Goal: Find specific page/section: Find specific page/section

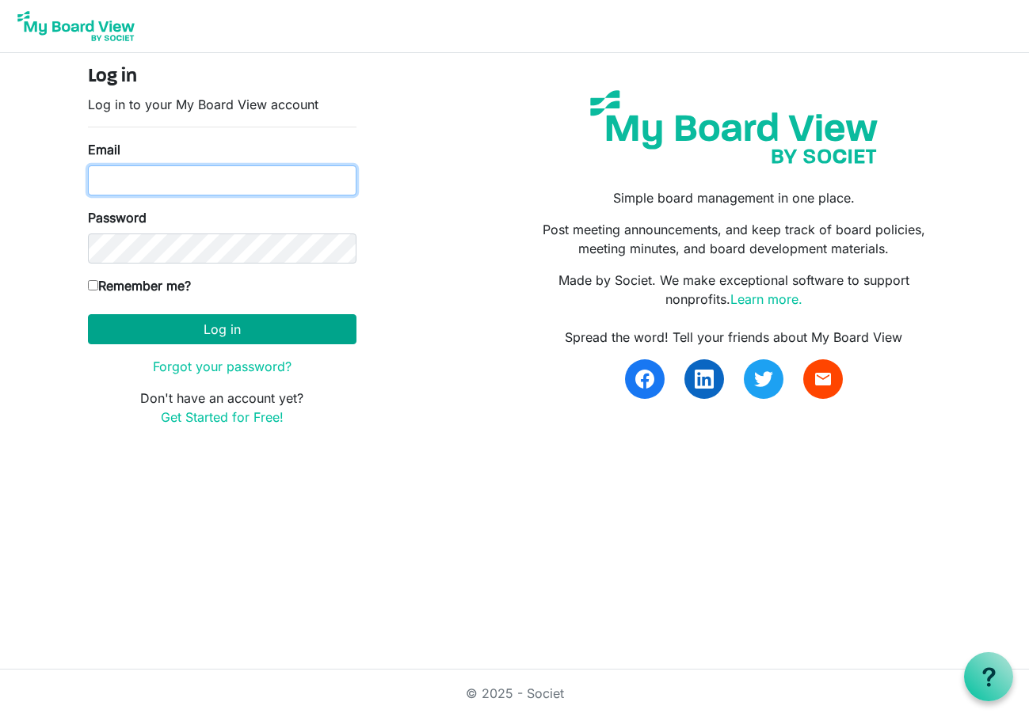
type input "rhwootten1@gmail.com"
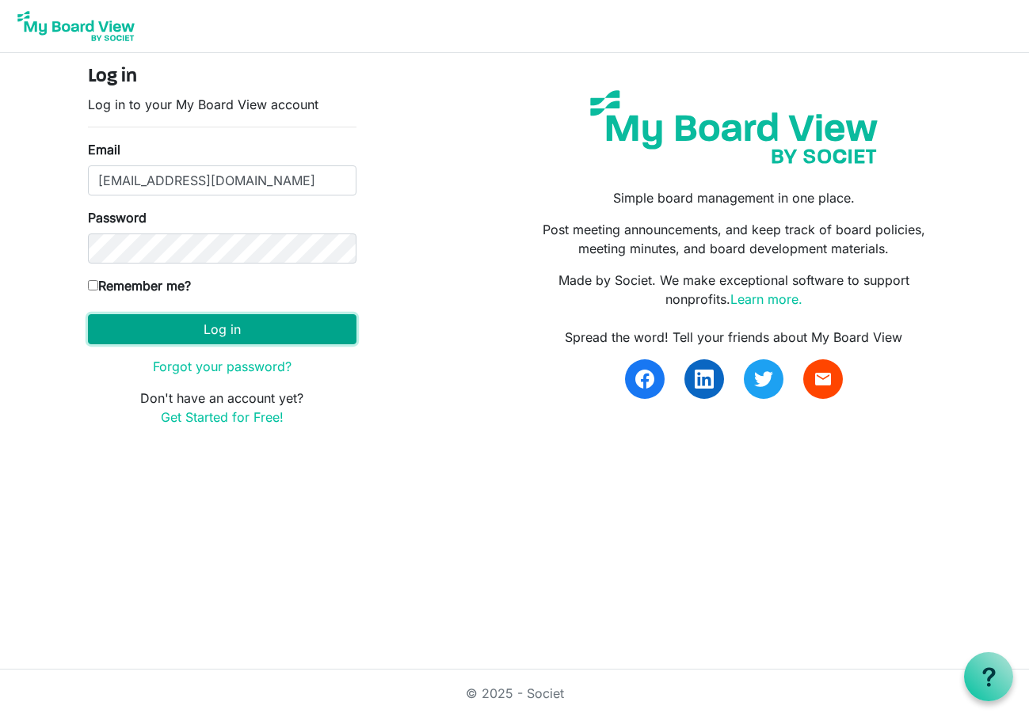
click at [192, 327] on button "Log in" at bounding box center [222, 329] width 268 height 30
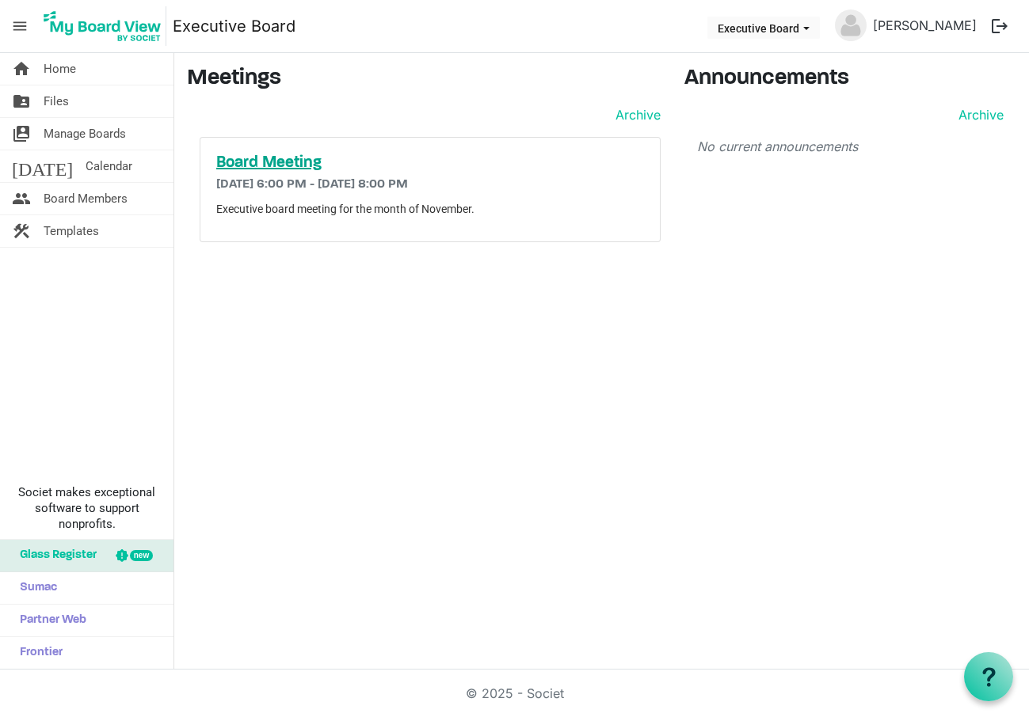
click at [254, 165] on h5 "Board Meeting" at bounding box center [430, 163] width 428 height 19
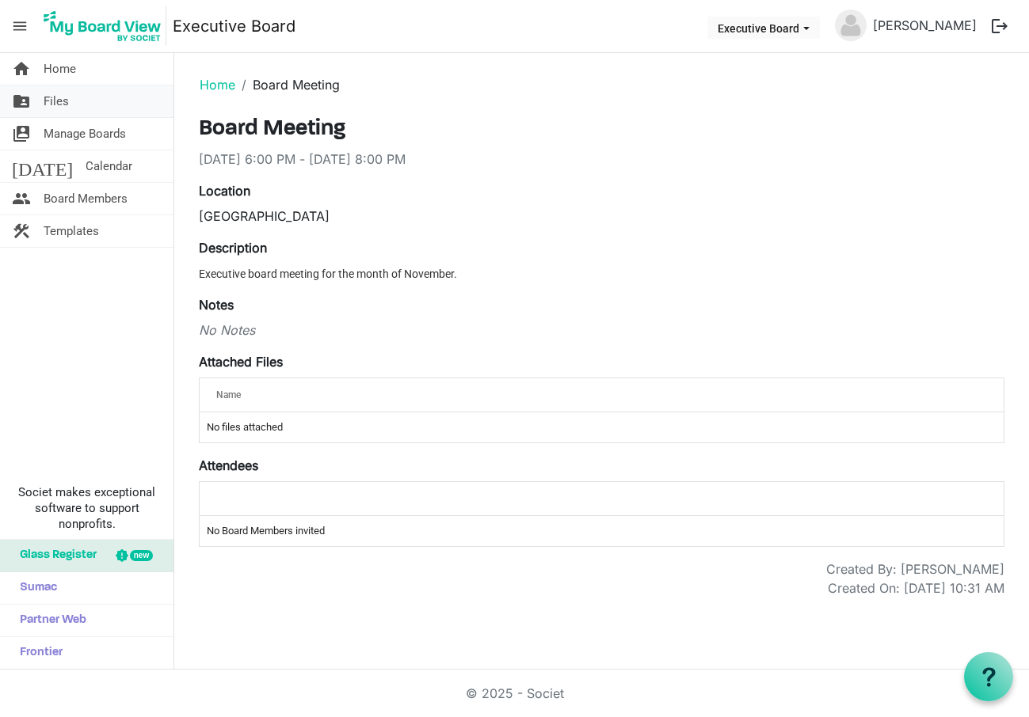
click at [72, 98] on link "folder_shared Files" at bounding box center [86, 102] width 173 height 32
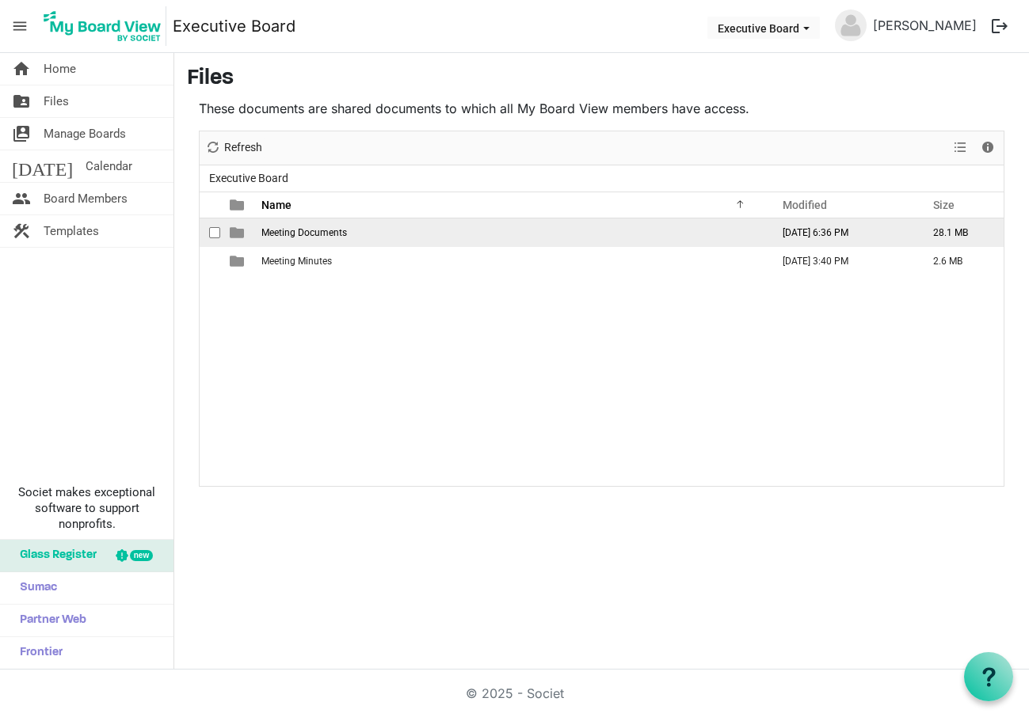
click at [270, 230] on span "Meeting Documents" at bounding box center [304, 232] width 86 height 11
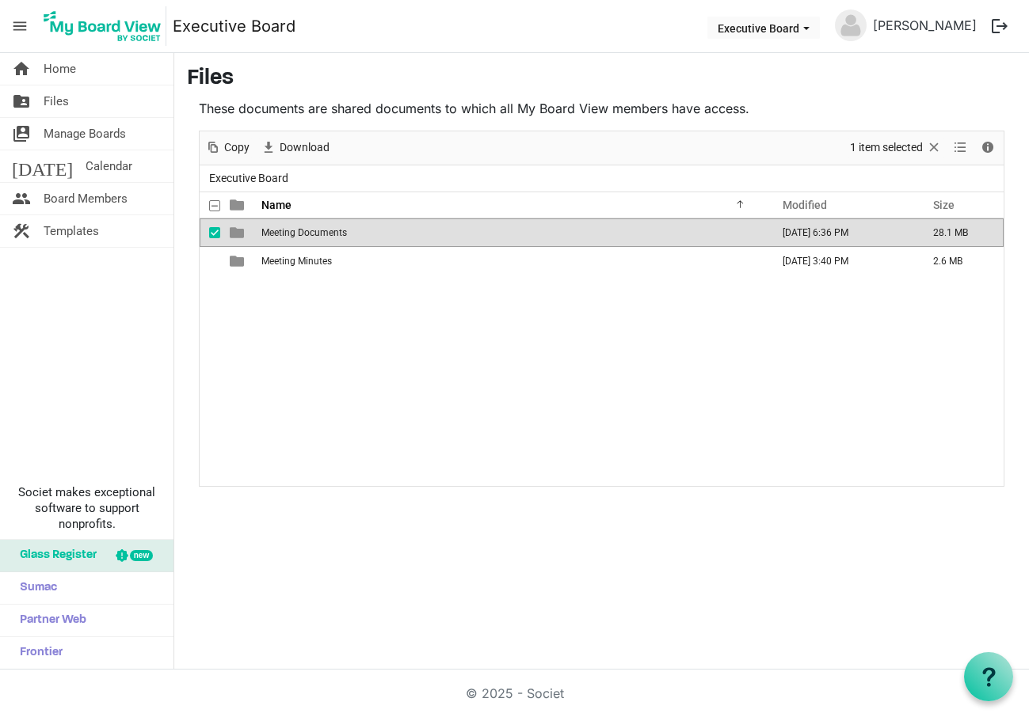
click at [270, 230] on span "Meeting Documents" at bounding box center [304, 232] width 86 height 11
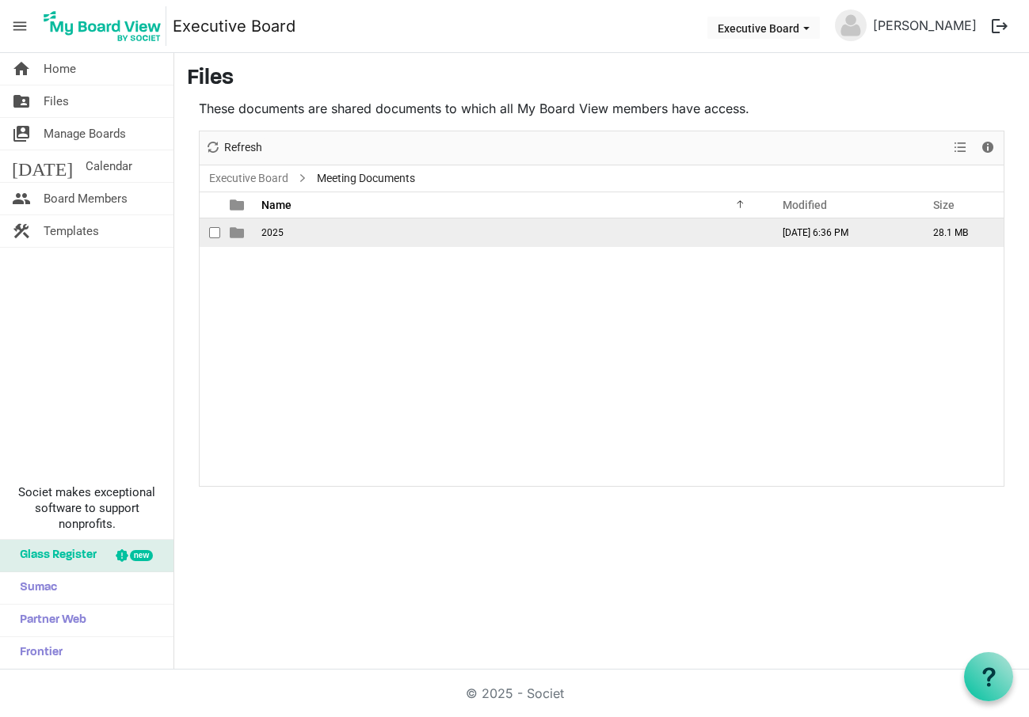
click at [273, 229] on span "2025" at bounding box center [272, 232] width 22 height 11
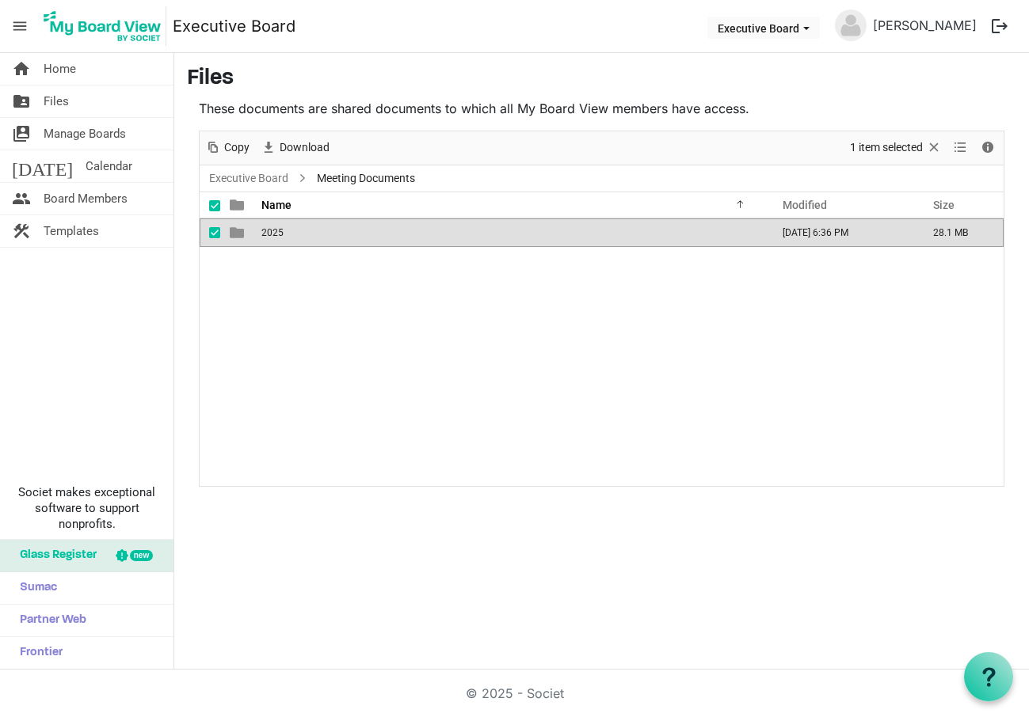
click at [273, 229] on span "2025" at bounding box center [272, 232] width 22 height 11
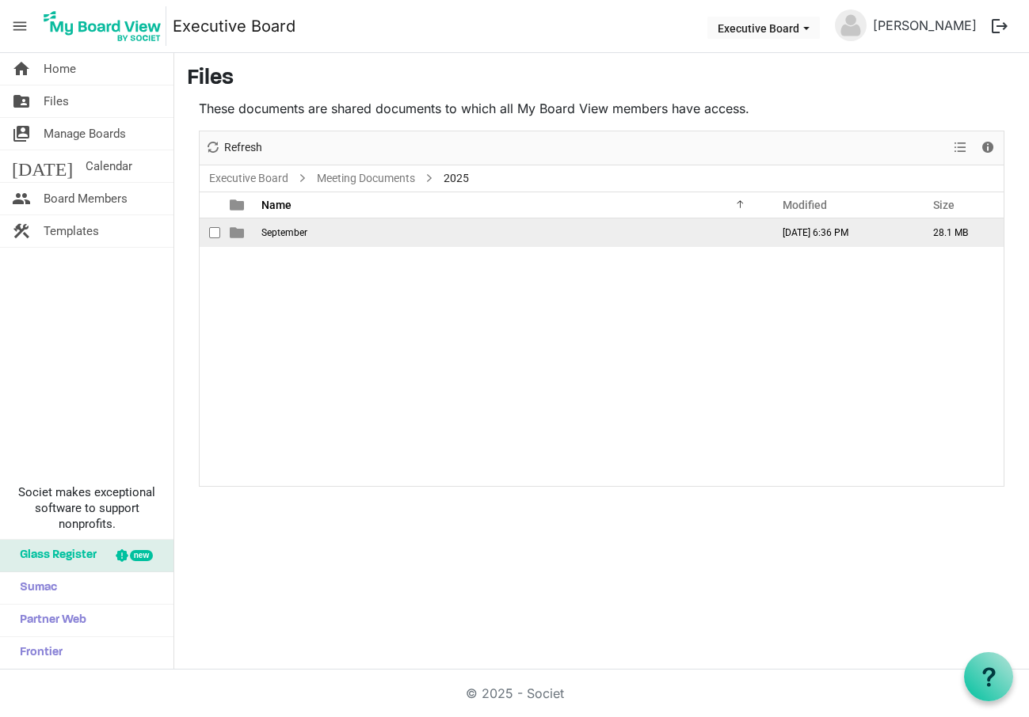
click at [211, 230] on span "checkbox" at bounding box center [214, 232] width 11 height 11
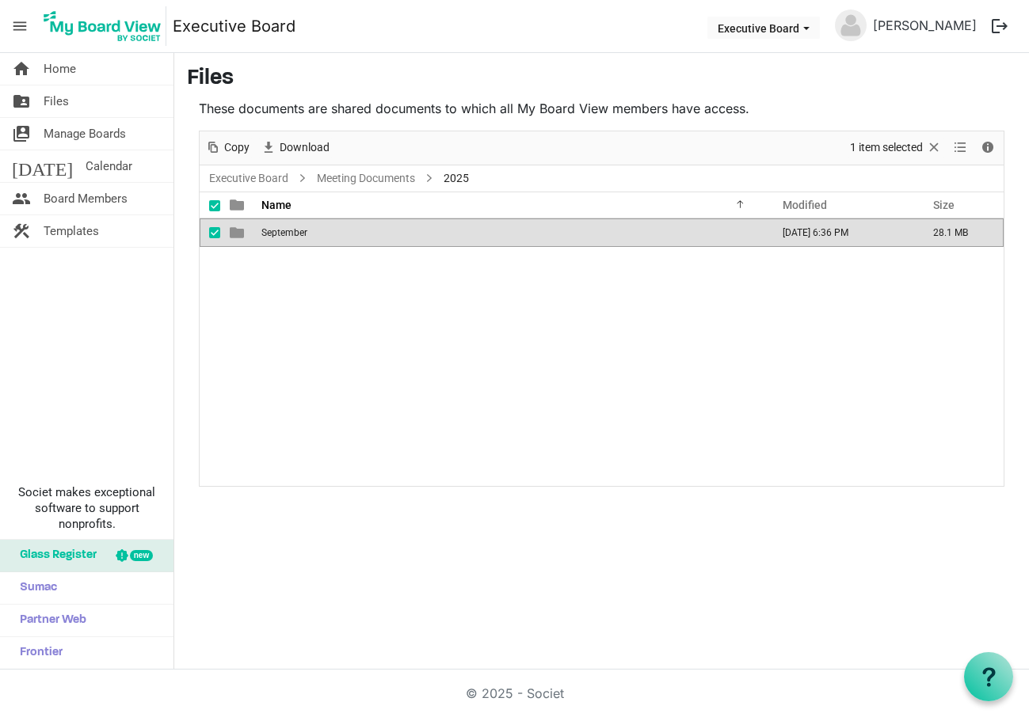
click at [307, 232] on span "September" at bounding box center [284, 232] width 46 height 11
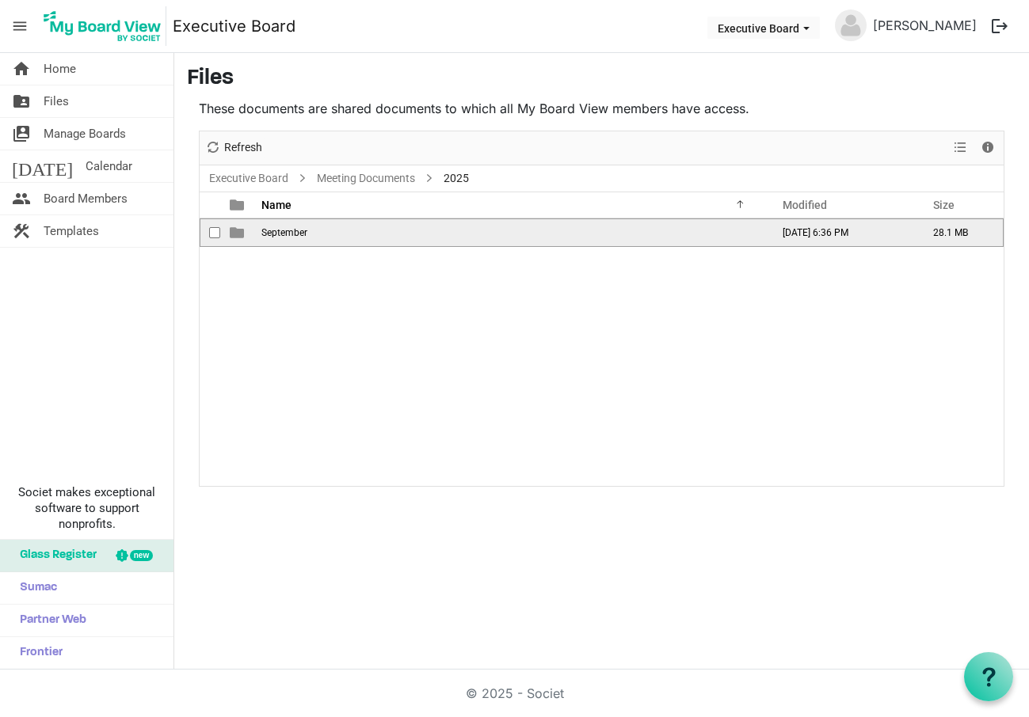
click at [275, 231] on span "September" at bounding box center [284, 232] width 46 height 11
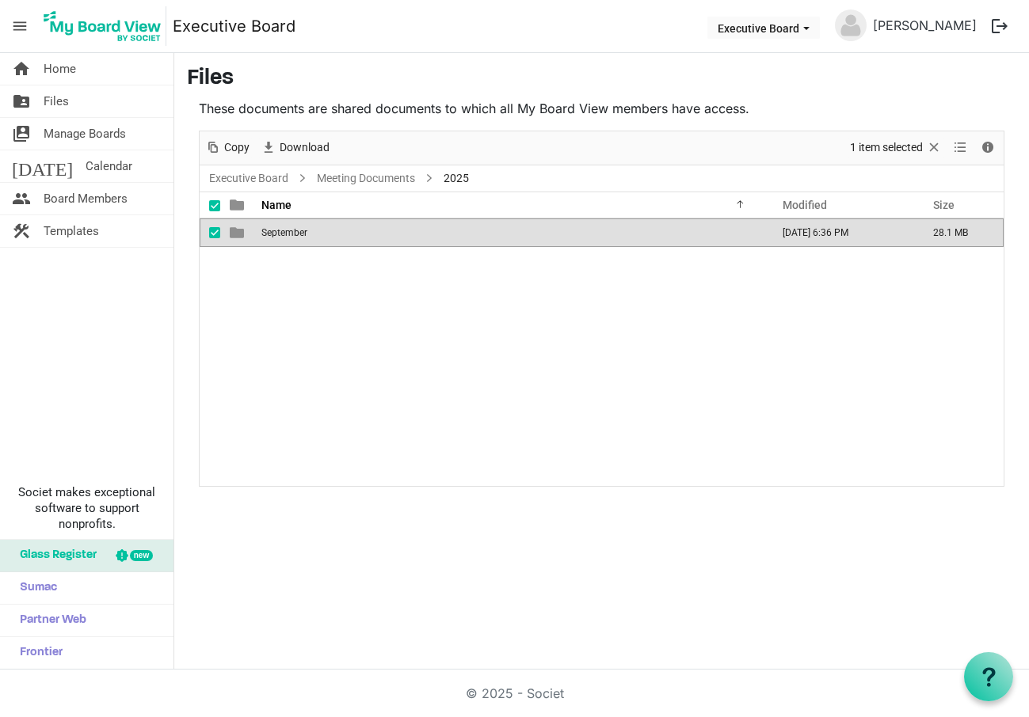
click at [275, 231] on span "September" at bounding box center [284, 232] width 46 height 11
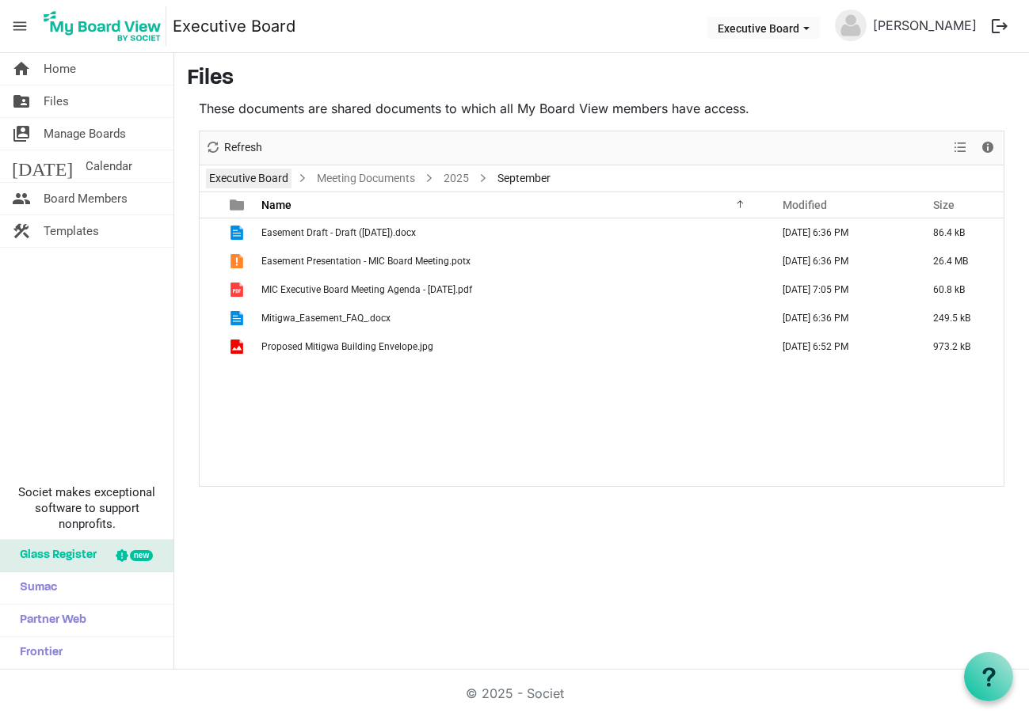
click at [246, 177] on link "Executive Board" at bounding box center [249, 179] width 86 height 20
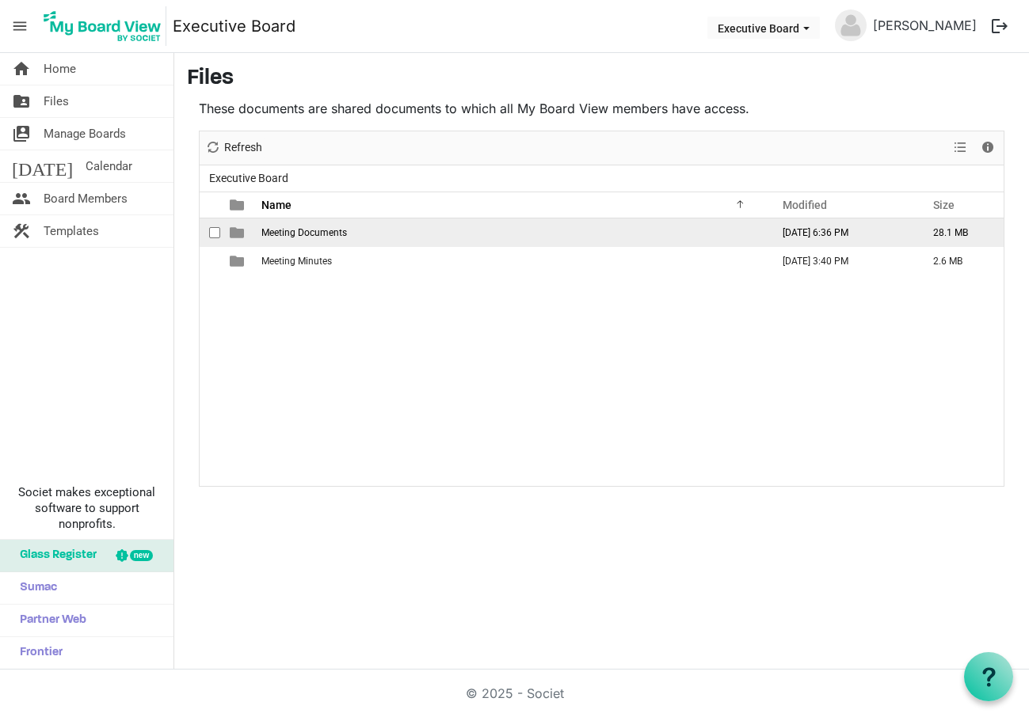
click at [313, 232] on span "Meeting Documents" at bounding box center [304, 232] width 86 height 11
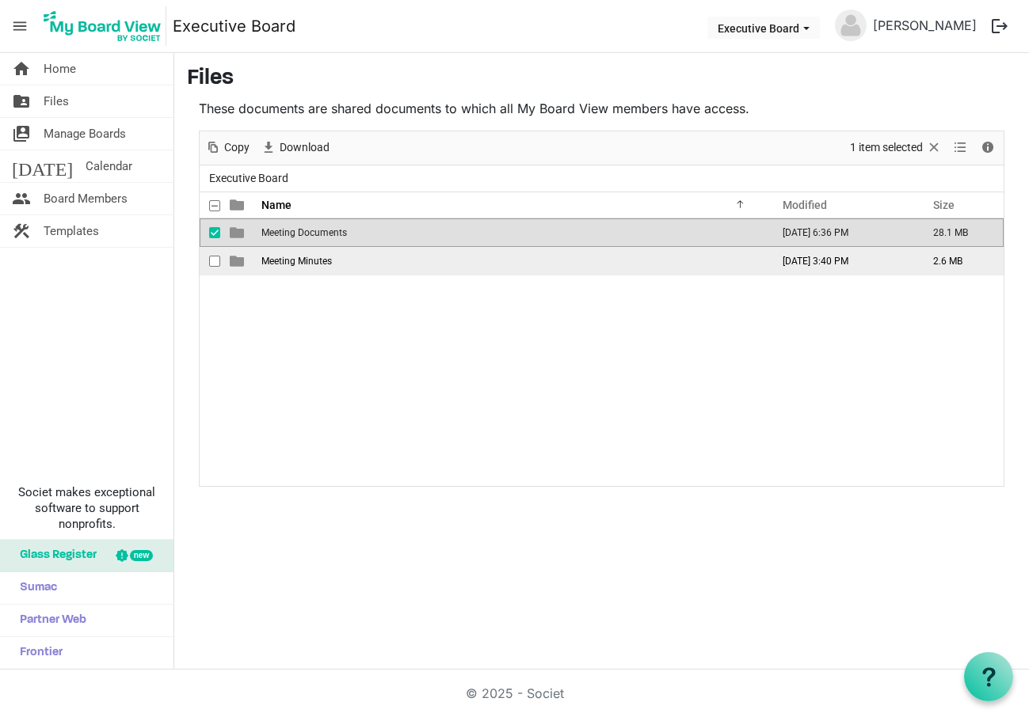
click at [212, 262] on span "checkbox" at bounding box center [214, 261] width 11 height 11
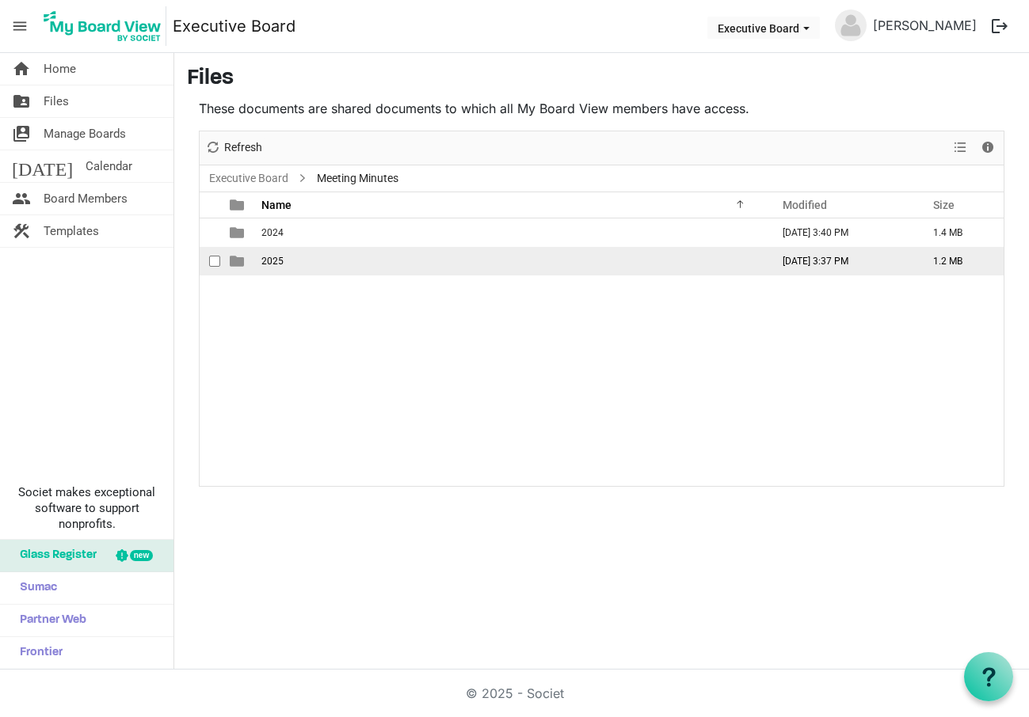
click at [211, 260] on span "checkbox" at bounding box center [214, 261] width 11 height 11
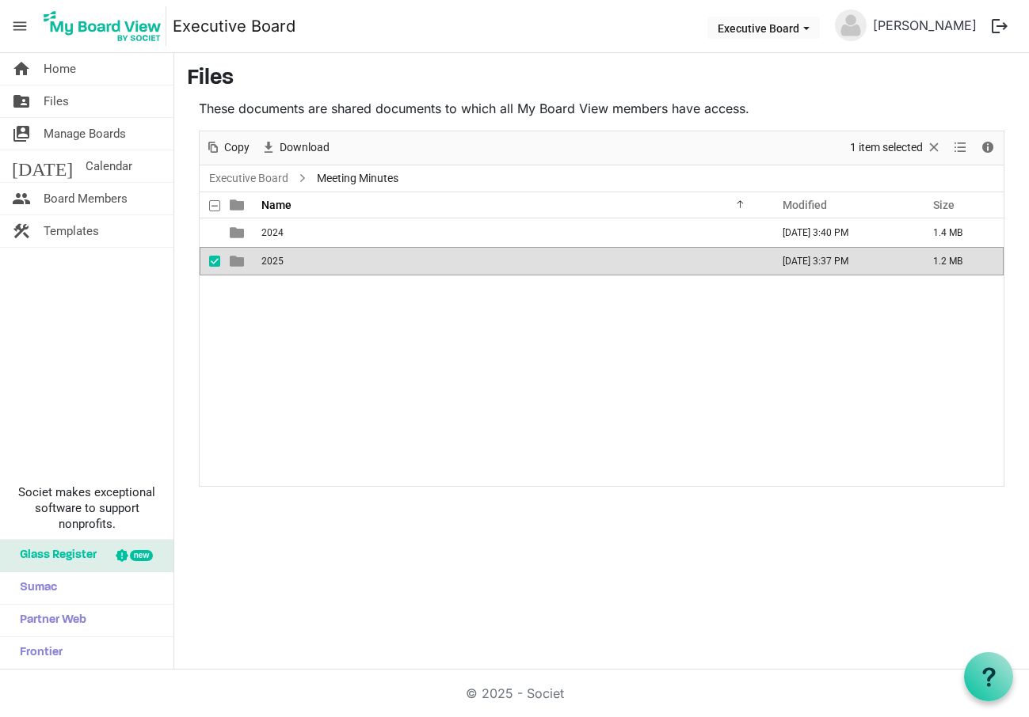
click at [277, 261] on span "2025" at bounding box center [272, 261] width 22 height 11
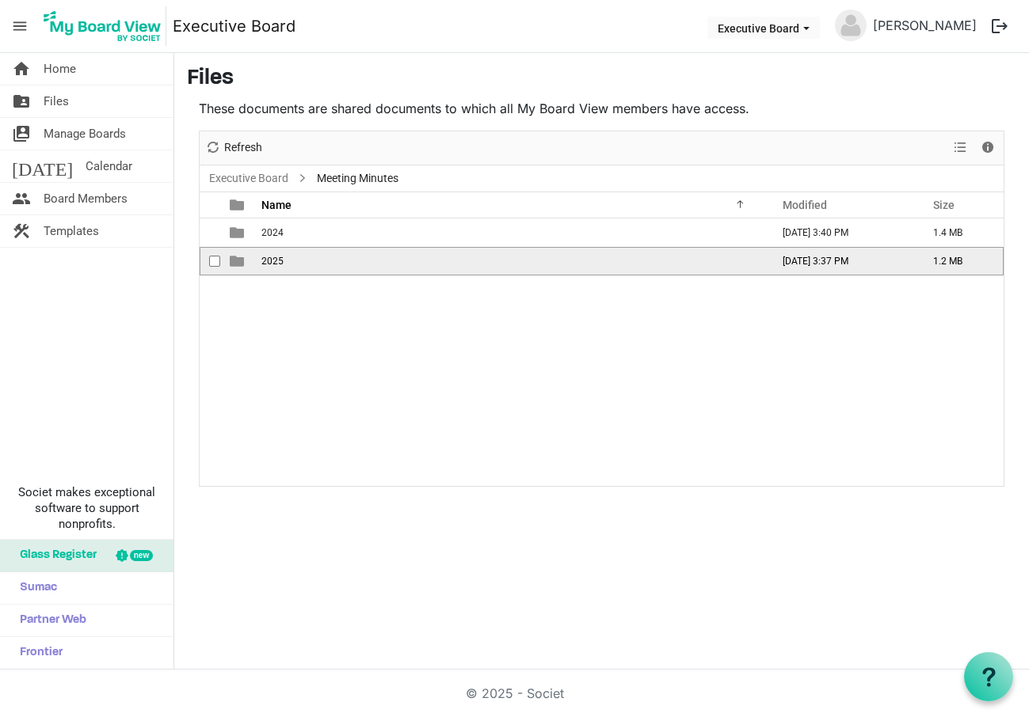
click at [277, 261] on span "2025" at bounding box center [272, 261] width 22 height 11
